Goal: Use online tool/utility: Utilize a website feature to perform a specific function

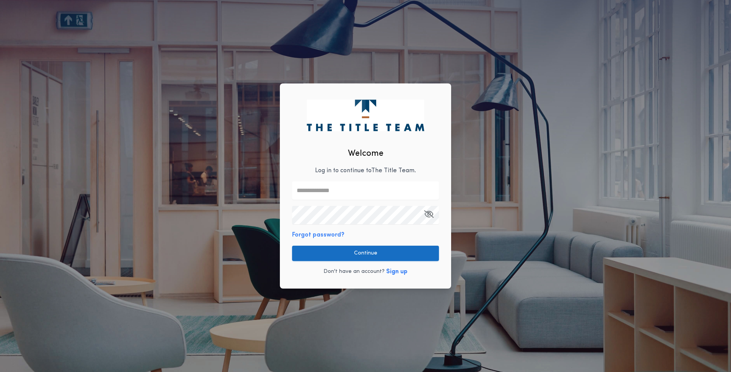
type input "**********"
click at [365, 249] on button "Continue" at bounding box center [365, 253] width 147 height 15
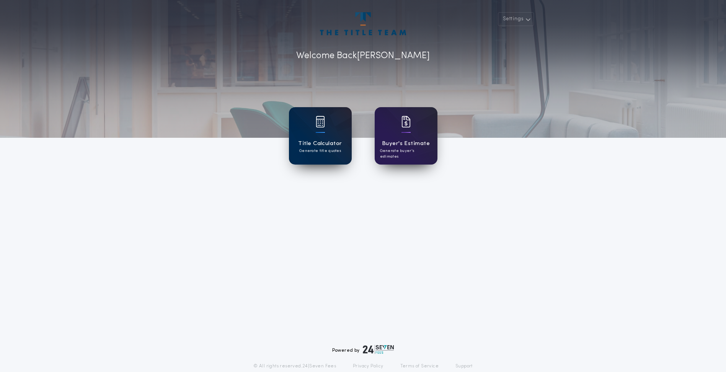
click at [299, 122] on div "Title Calculator Generate title quotes" at bounding box center [320, 135] width 63 height 57
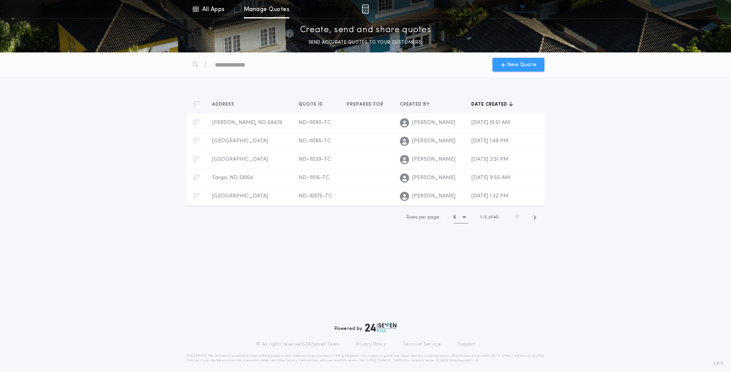
click at [527, 62] on span "New Quote" at bounding box center [521, 65] width 29 height 8
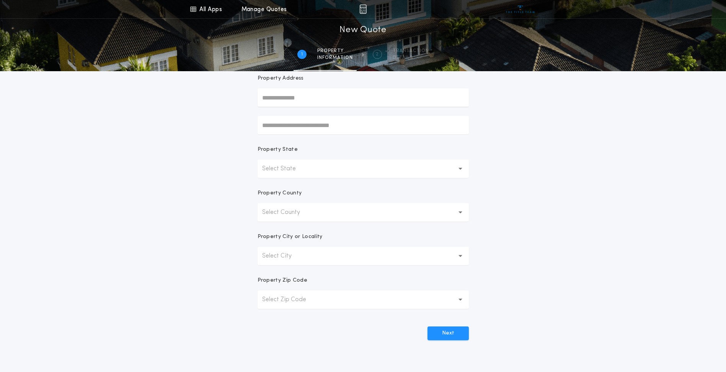
scroll to position [115, 0]
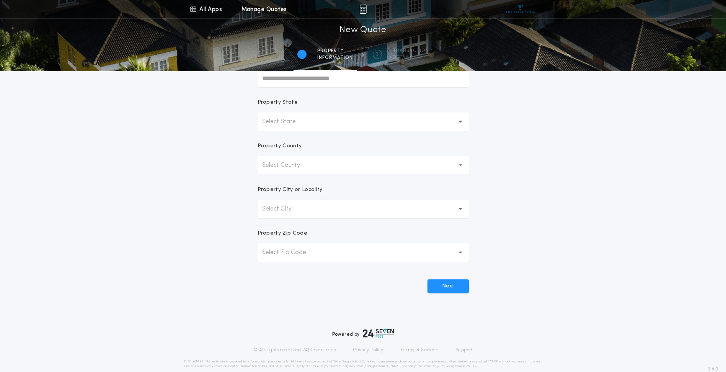
click at [463, 124] on button "Select State" at bounding box center [362, 121] width 211 height 18
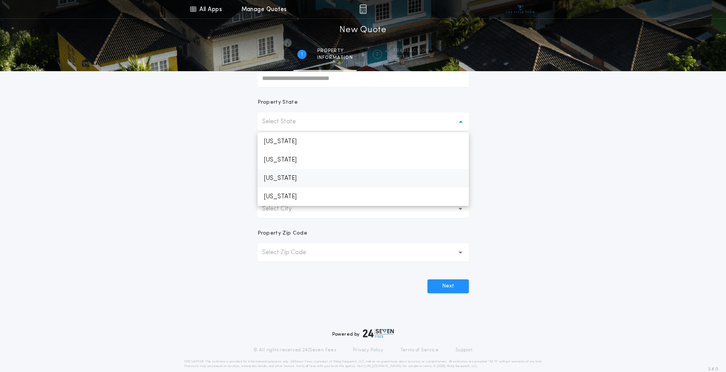
click at [304, 178] on p "[US_STATE]" at bounding box center [362, 178] width 211 height 18
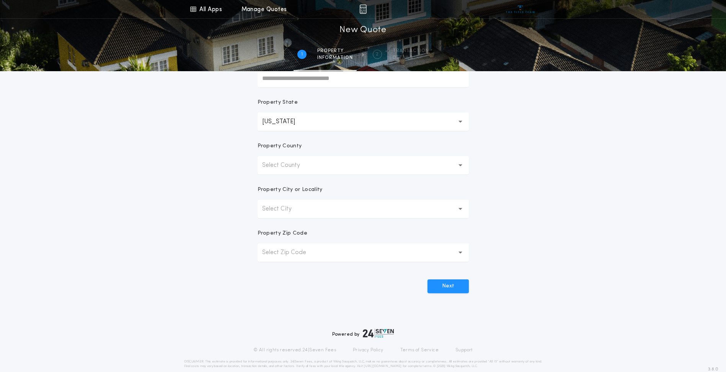
click at [456, 163] on button "Select County" at bounding box center [362, 165] width 211 height 18
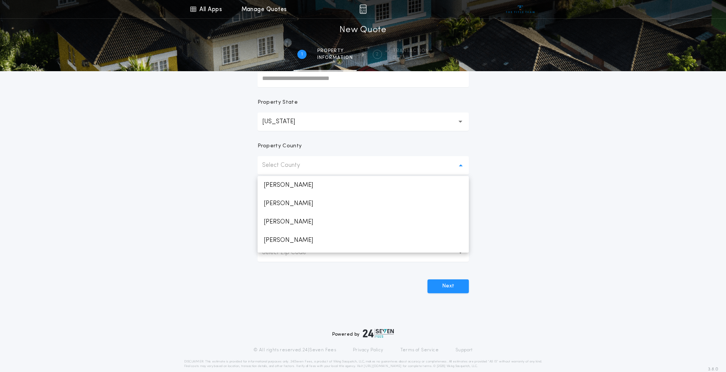
click at [469, 247] on form "Prepared For Property Address Property State North Dakota ** Property County Se…" at bounding box center [362, 124] width 229 height 337
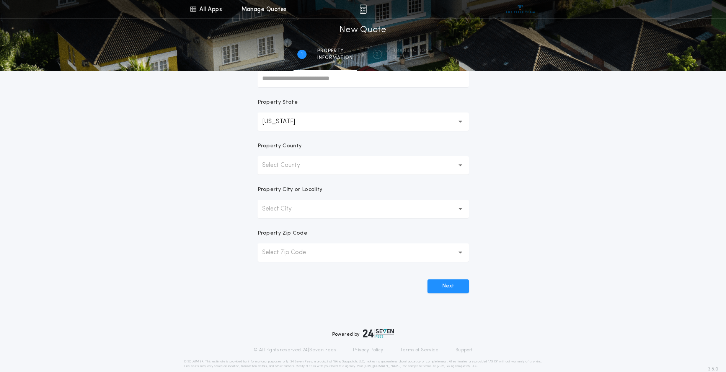
click at [457, 160] on button "Select County" at bounding box center [362, 165] width 211 height 18
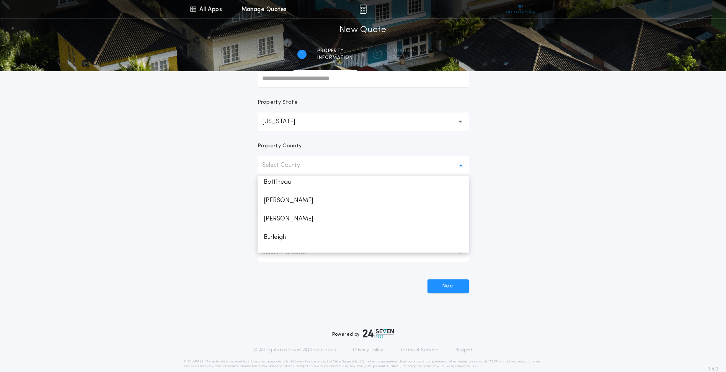
scroll to position [92, 0]
click at [280, 223] on p "Burleigh" at bounding box center [362, 222] width 211 height 18
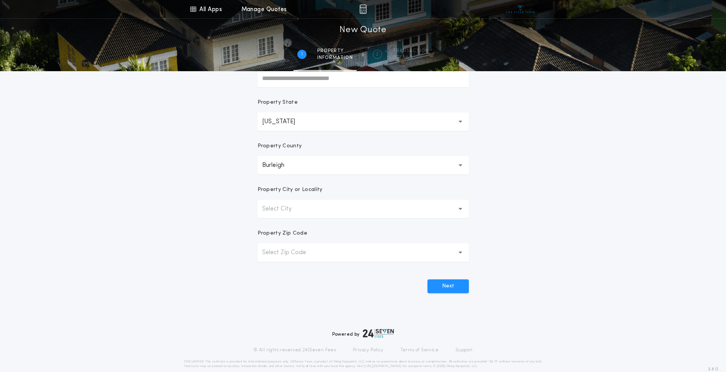
click at [460, 207] on icon "button" at bounding box center [460, 209] width 4 height 18
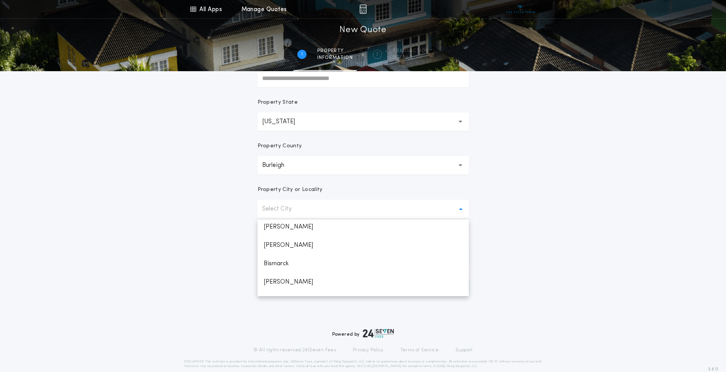
scroll to position [46, 0]
click at [316, 254] on p "Bismarck" at bounding box center [362, 256] width 211 height 18
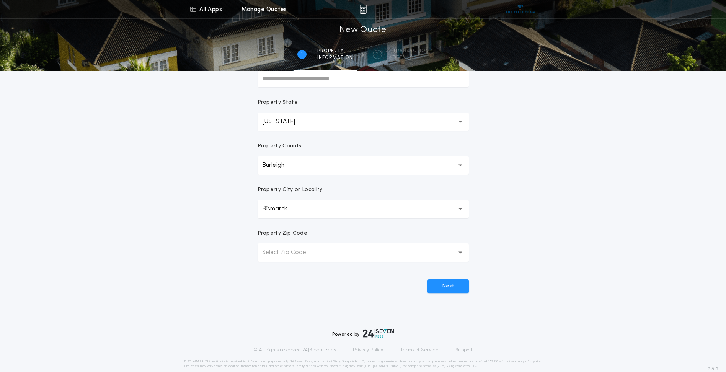
click at [334, 250] on button "Select Zip Code" at bounding box center [362, 252] width 211 height 18
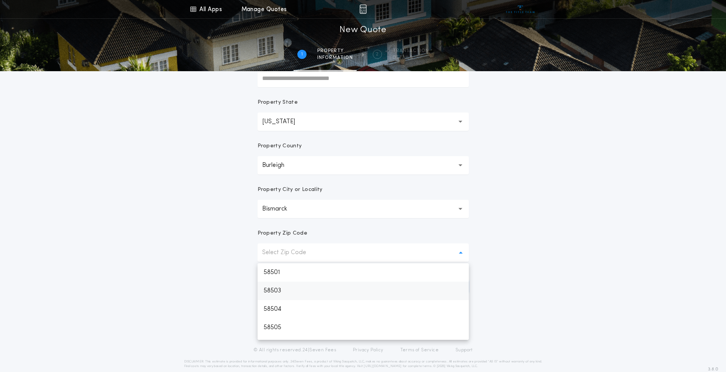
click at [268, 295] on p "58503" at bounding box center [362, 291] width 211 height 18
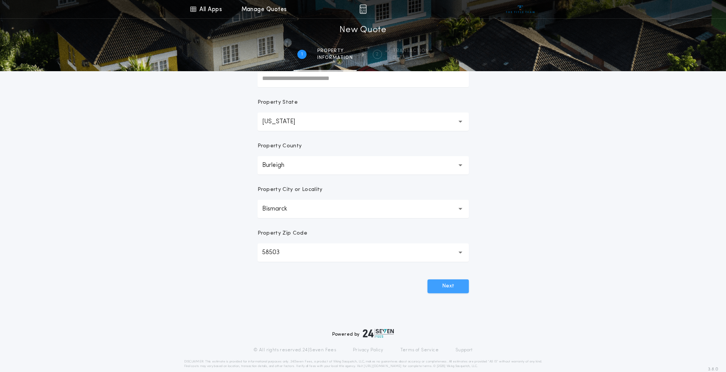
click at [438, 285] on button "Next" at bounding box center [447, 286] width 41 height 14
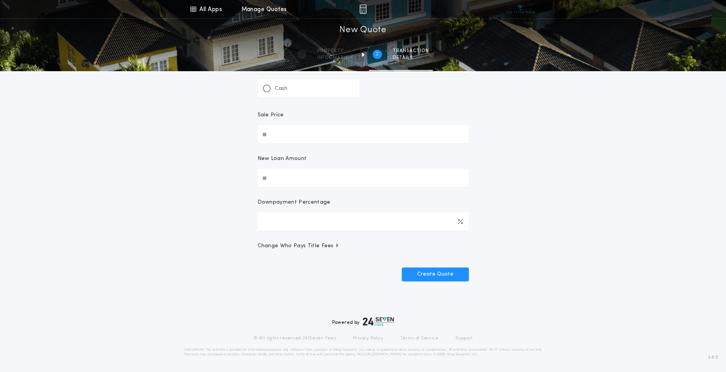
scroll to position [0, 0]
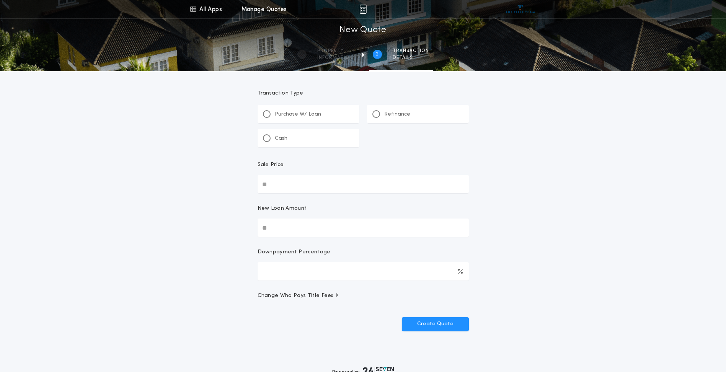
click at [376, 107] on div "Refinance" at bounding box center [418, 114] width 102 height 18
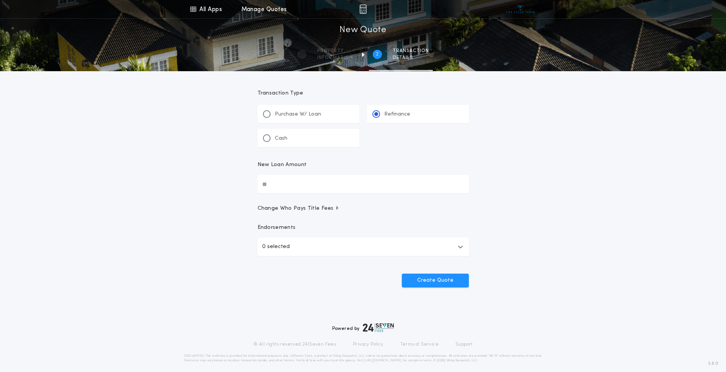
click at [274, 182] on input "New Loan Amount" at bounding box center [362, 184] width 211 height 18
type input "********"
click at [440, 275] on button "Create Quote" at bounding box center [435, 280] width 67 height 14
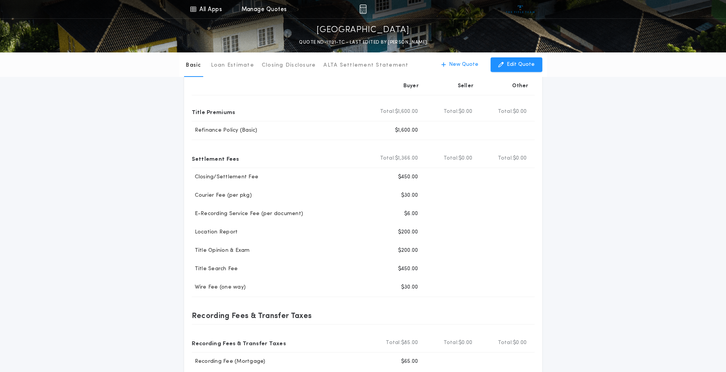
scroll to position [50, 0]
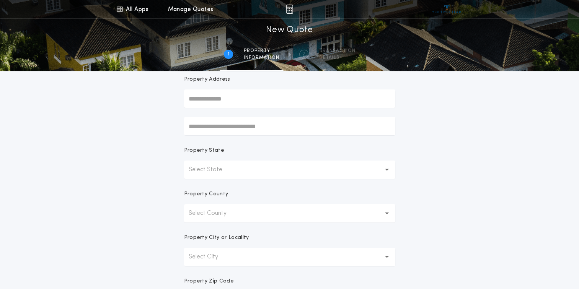
scroll to position [115, 0]
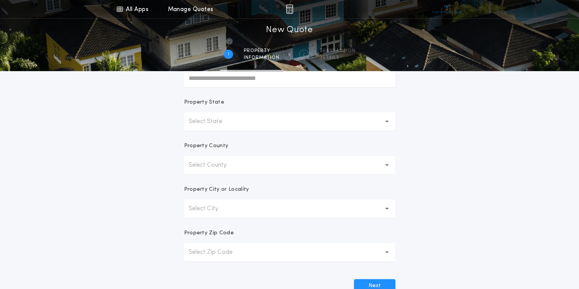
click at [389, 120] on icon "button" at bounding box center [387, 121] width 4 height 18
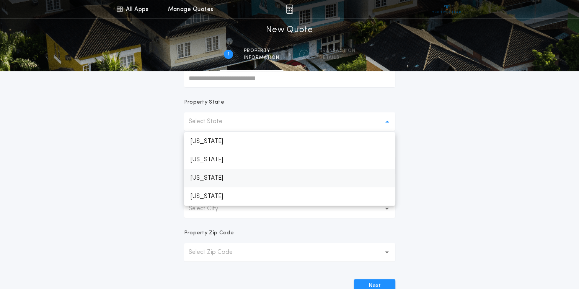
click at [241, 181] on p "[US_STATE]" at bounding box center [289, 178] width 211 height 18
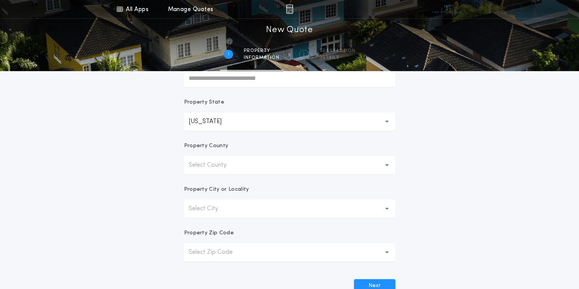
click at [238, 168] on button "Select County" at bounding box center [289, 165] width 211 height 18
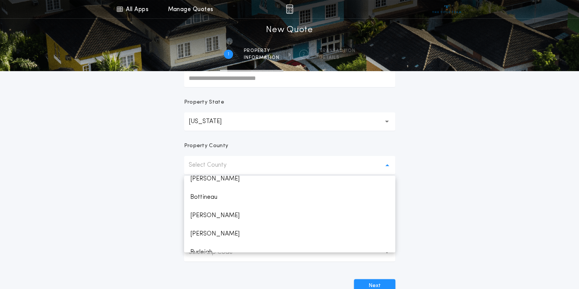
scroll to position [76, 0]
click at [208, 239] on p "Burleigh" at bounding box center [289, 237] width 211 height 18
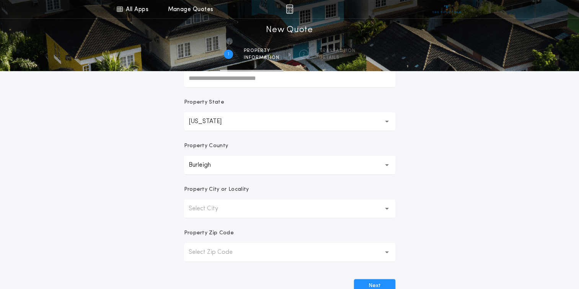
click at [384, 208] on button "Select City" at bounding box center [289, 209] width 211 height 18
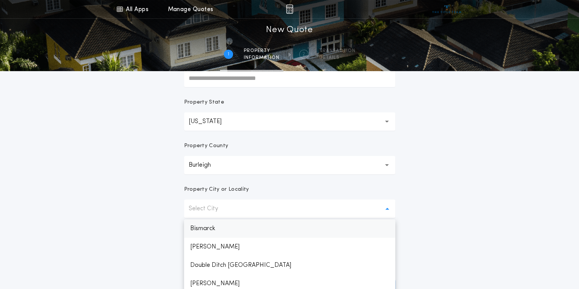
click at [225, 227] on p "Bismarck" at bounding box center [289, 229] width 211 height 18
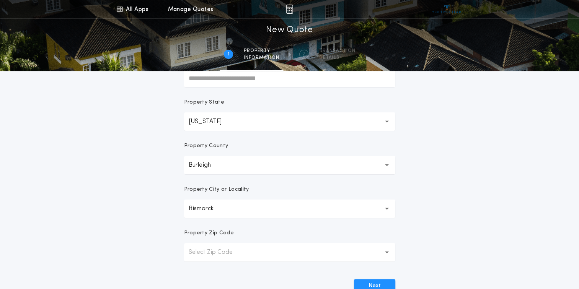
click at [431, 205] on div "All Apps Title Calculator Buyer's Estimate Menu All Apps Manage Quotes 1 /2 New…" at bounding box center [289, 103] width 579 height 437
click at [375, 256] on button "Select Zip Code" at bounding box center [289, 252] width 211 height 18
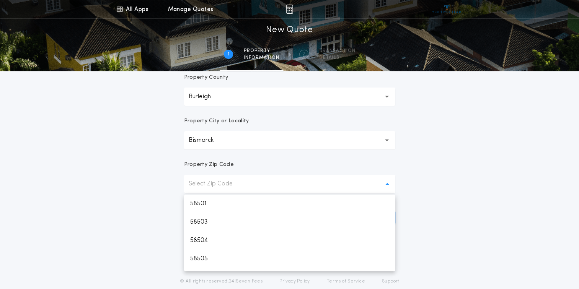
scroll to position [209, 0]
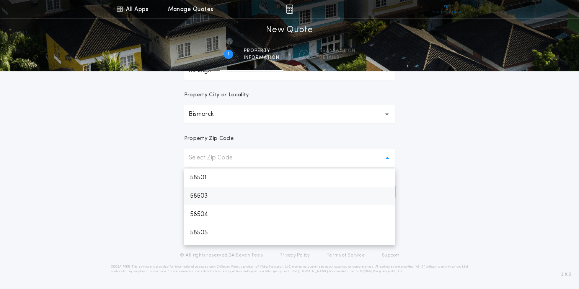
click at [205, 202] on p "58503" at bounding box center [289, 196] width 211 height 18
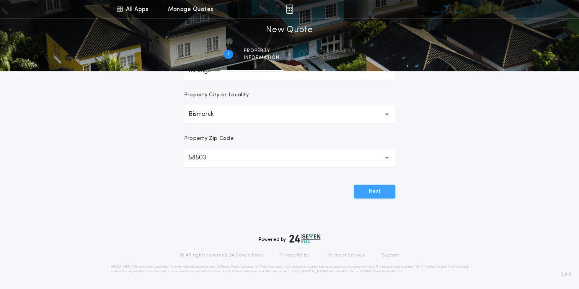
click at [389, 192] on button "Next" at bounding box center [374, 192] width 41 height 14
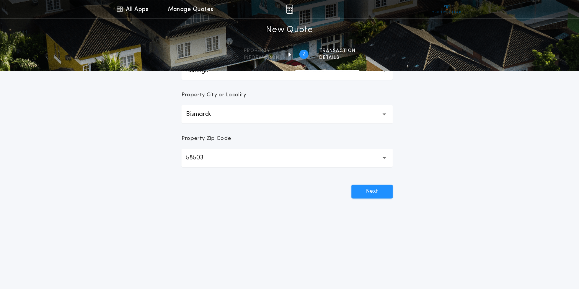
scroll to position [0, 0]
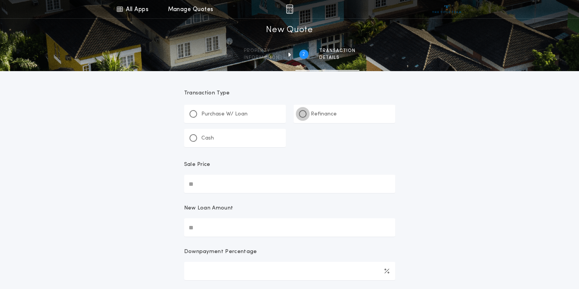
click at [303, 117] on div at bounding box center [303, 114] width 8 height 8
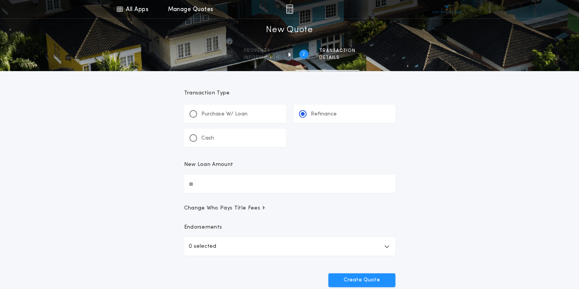
click at [222, 185] on input "New Loan Amount" at bounding box center [289, 184] width 211 height 18
type input "********"
click at [367, 278] on button "Create Quote" at bounding box center [361, 280] width 67 height 14
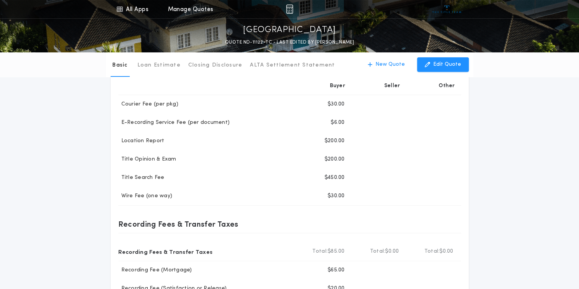
scroll to position [185, 0]
